Goal: Task Accomplishment & Management: Manage account settings

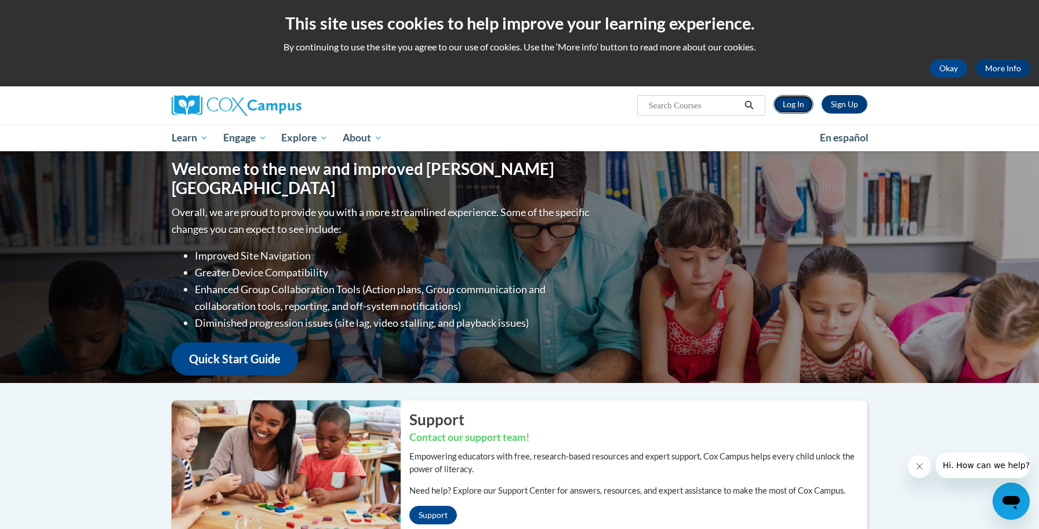
click at [792, 103] on link "Log In" at bounding box center [793, 104] width 40 height 19
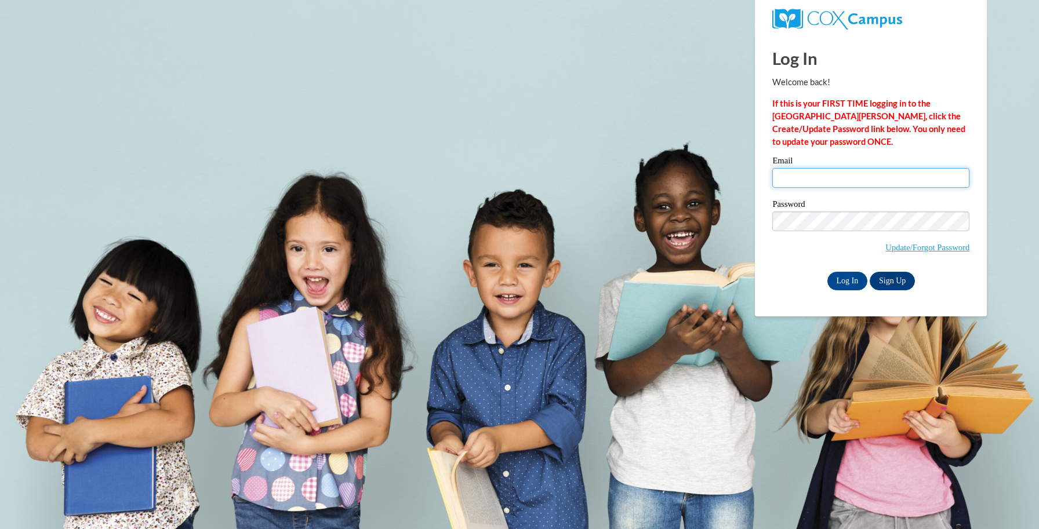
click at [785, 179] on input "Email" at bounding box center [870, 178] width 197 height 20
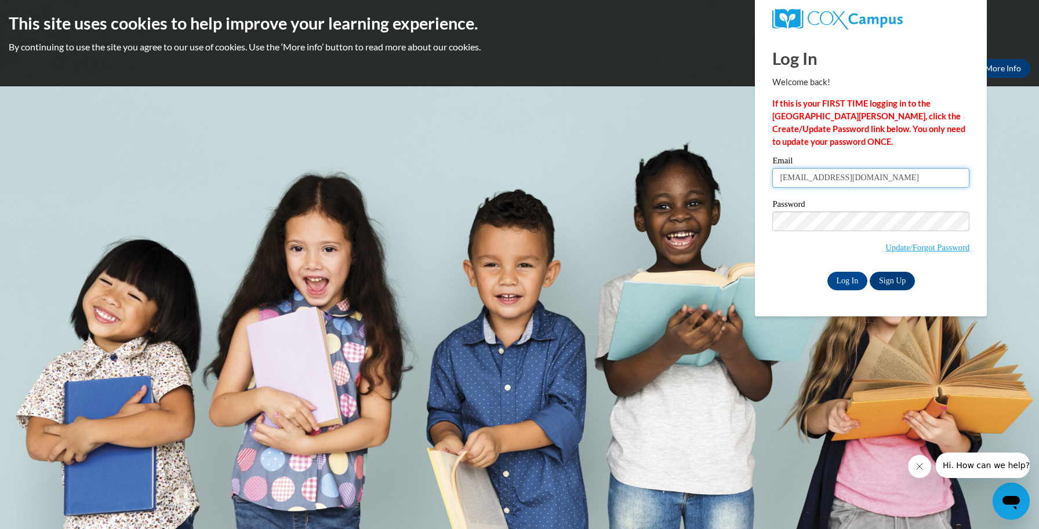
click at [852, 180] on input "tks1@bellsouth.net" at bounding box center [870, 178] width 197 height 20
type input "t"
type input "ksummersetfc@gmail.com"
click at [855, 277] on input "Log In" at bounding box center [847, 281] width 41 height 19
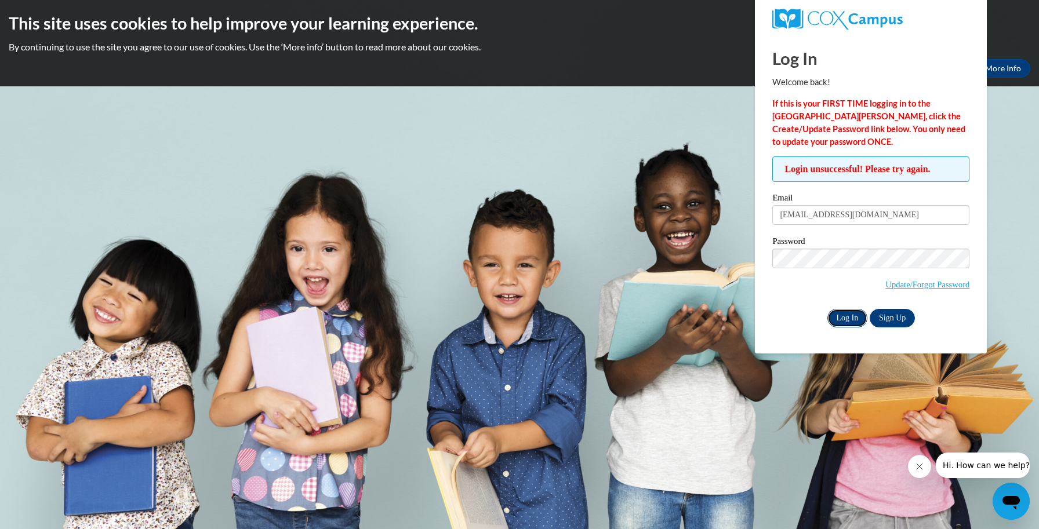
click at [844, 317] on input "Log In" at bounding box center [847, 318] width 41 height 19
click at [889, 283] on link "Update/Forgot Password" at bounding box center [927, 284] width 84 height 9
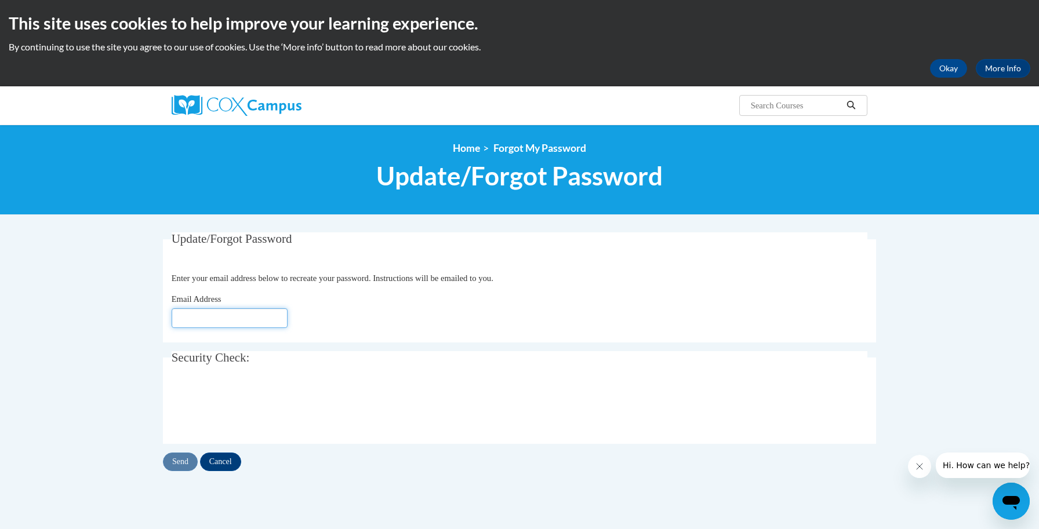
click at [193, 319] on input "Email Address" at bounding box center [230, 318] width 116 height 20
type input "[EMAIL_ADDRESS][DOMAIN_NAME]"
click at [175, 460] on input "Send" at bounding box center [180, 462] width 35 height 19
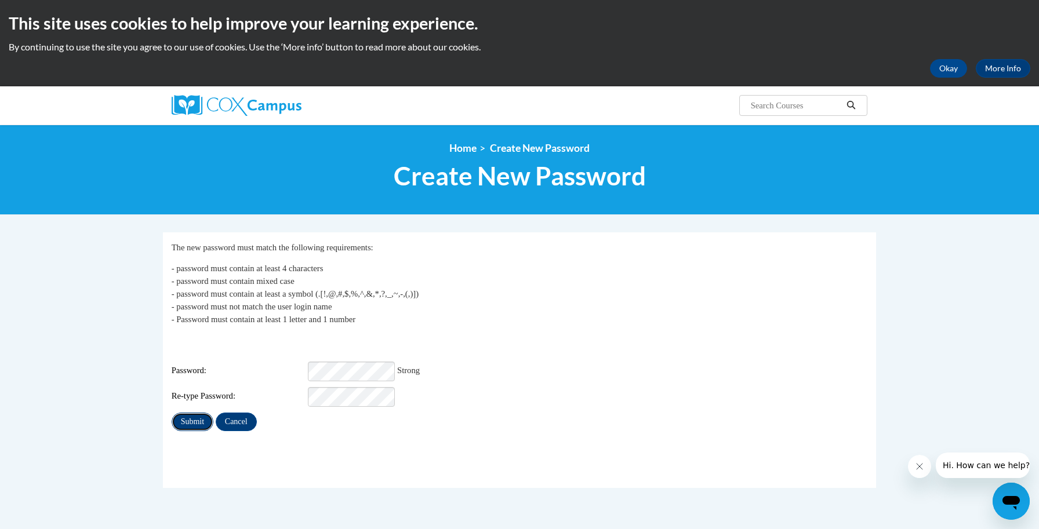
click at [199, 413] on input "Submit" at bounding box center [193, 422] width 42 height 19
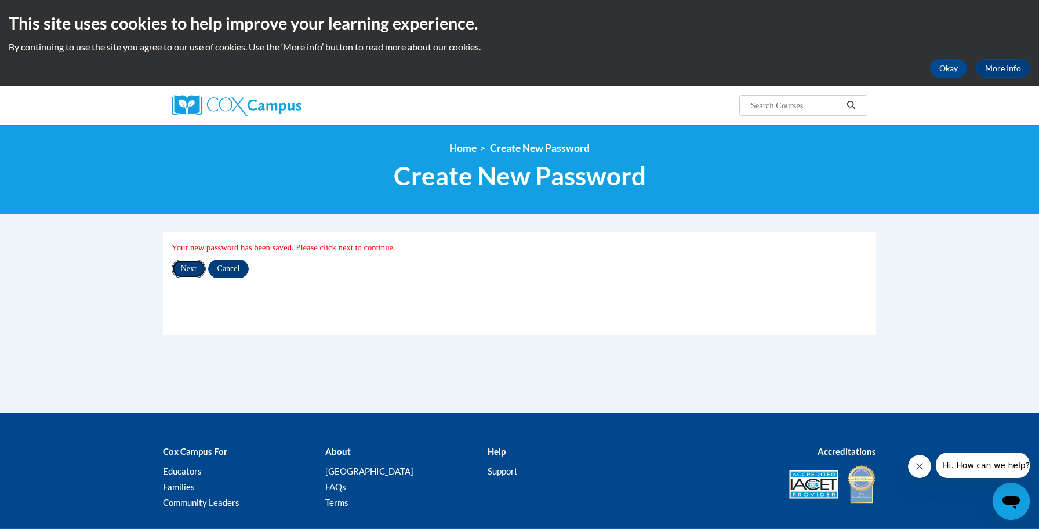
click at [186, 268] on input "Next" at bounding box center [189, 269] width 34 height 19
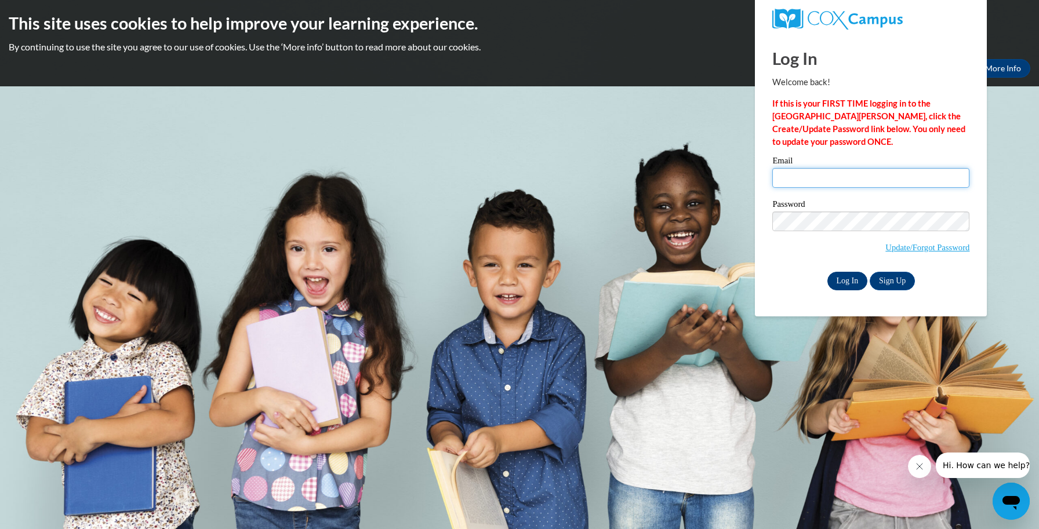
type input "ksummersetfc@gmail.com"
click at [848, 279] on input "Log In" at bounding box center [847, 281] width 41 height 19
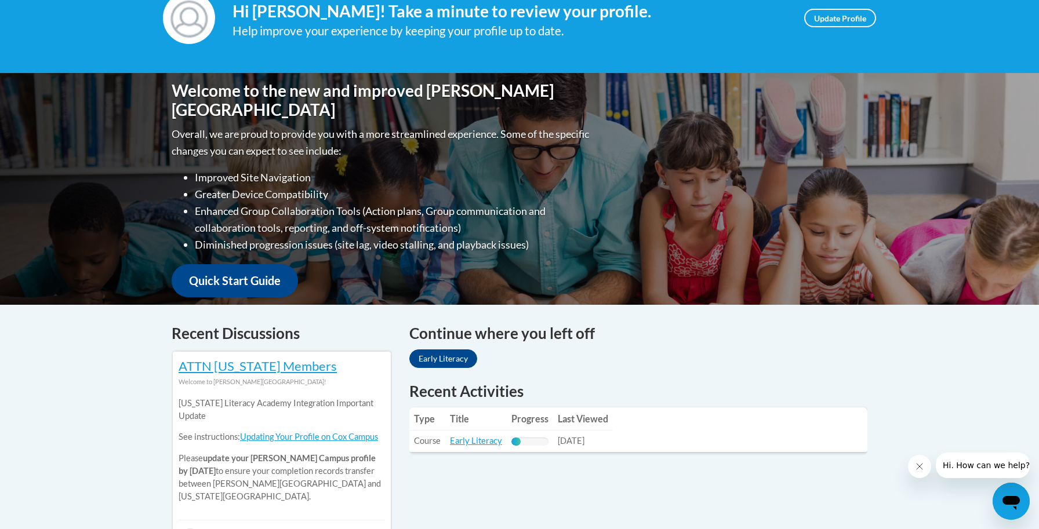
scroll to position [174, 0]
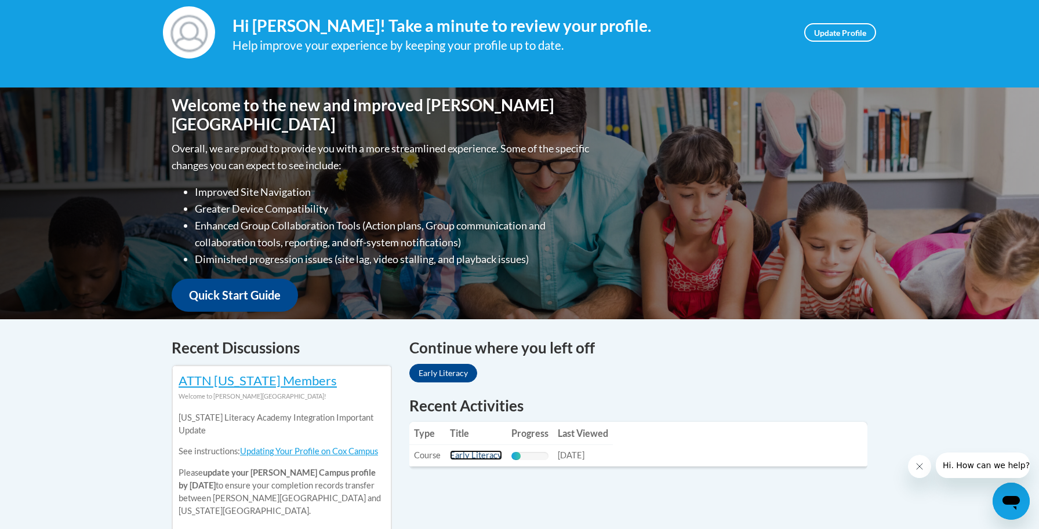
click at [476, 455] on link "Early Literacy" at bounding box center [476, 455] width 52 height 10
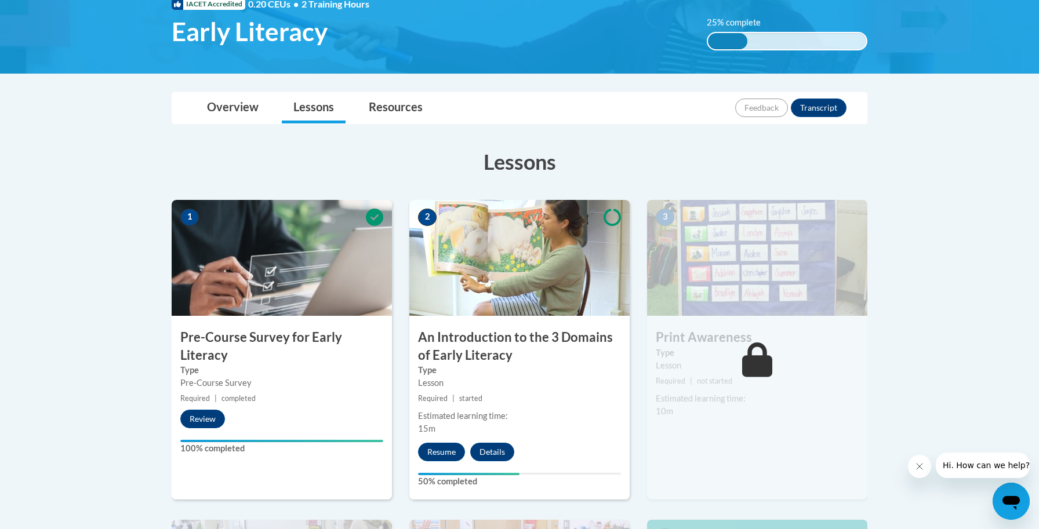
scroll to position [191, 0]
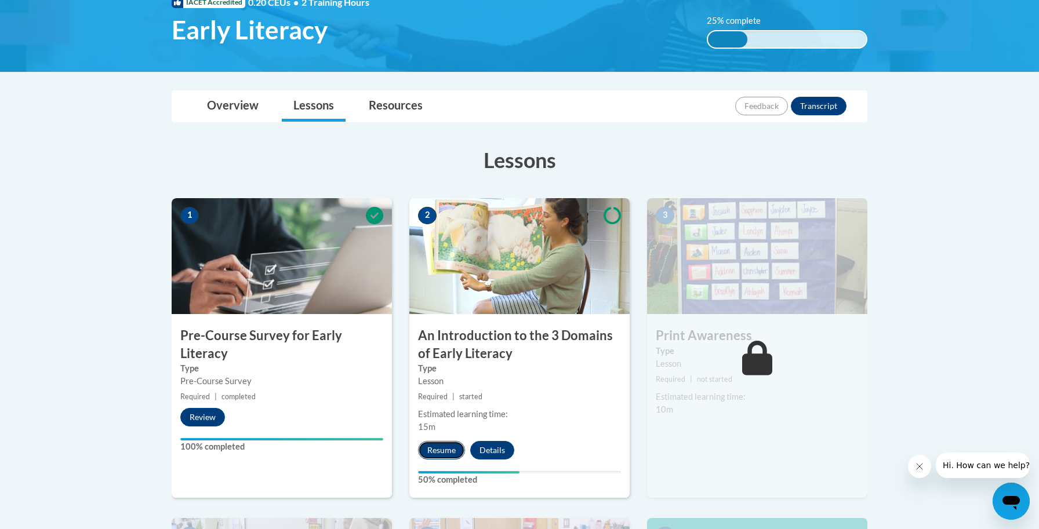
click at [443, 450] on button "Resume" at bounding box center [441, 450] width 47 height 19
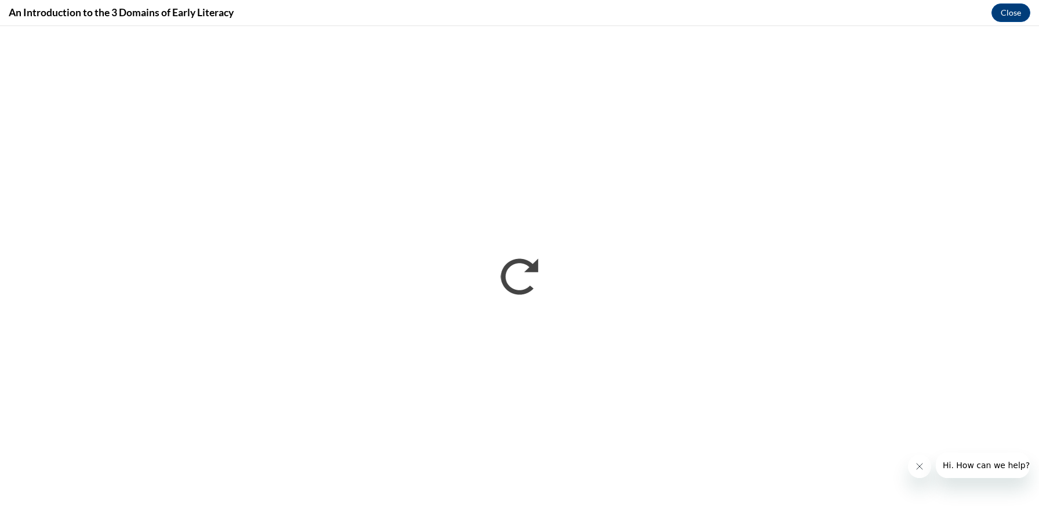
scroll to position [0, 0]
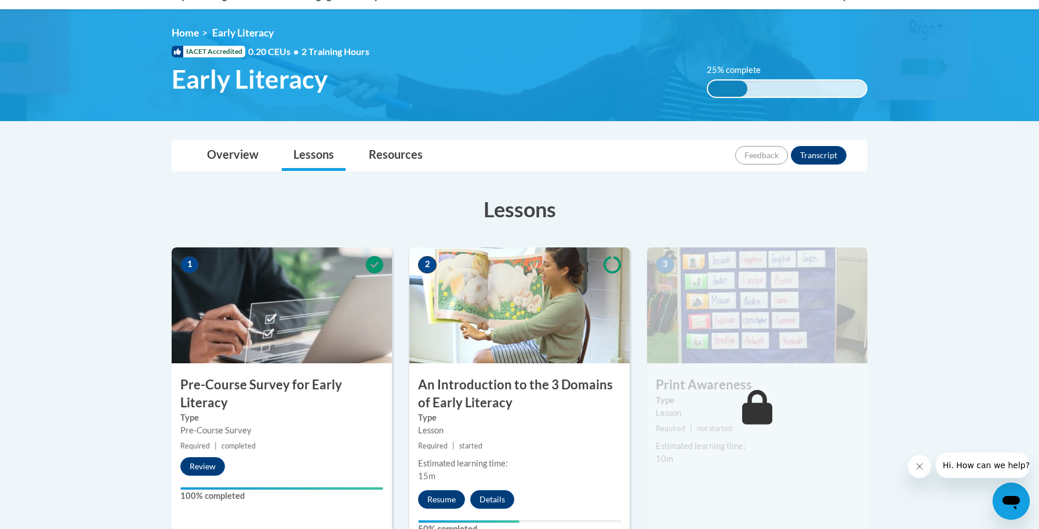
scroll to position [137, 0]
